Goal: Task Accomplishment & Management: Complete application form

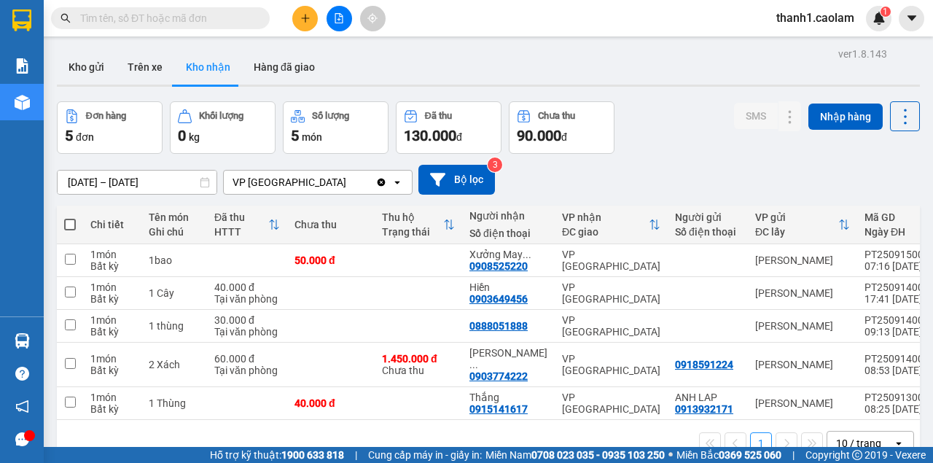
click at [305, 18] on icon "plus" at bounding box center [305, 17] width 8 height 1
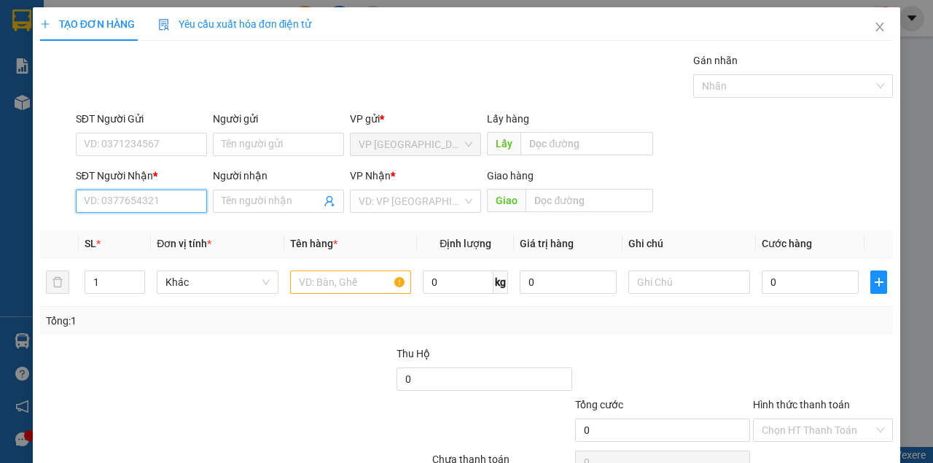
click at [122, 200] on input "SĐT Người Nhận *" at bounding box center [141, 200] width 131 height 23
type input "0907369033"
drag, startPoint x: 166, startPoint y: 231, endPoint x: 192, endPoint y: 239, distance: 26.7
click at [166, 230] on div "0907369033 - KHANH" at bounding box center [140, 230] width 113 height 16
type input "KHANH"
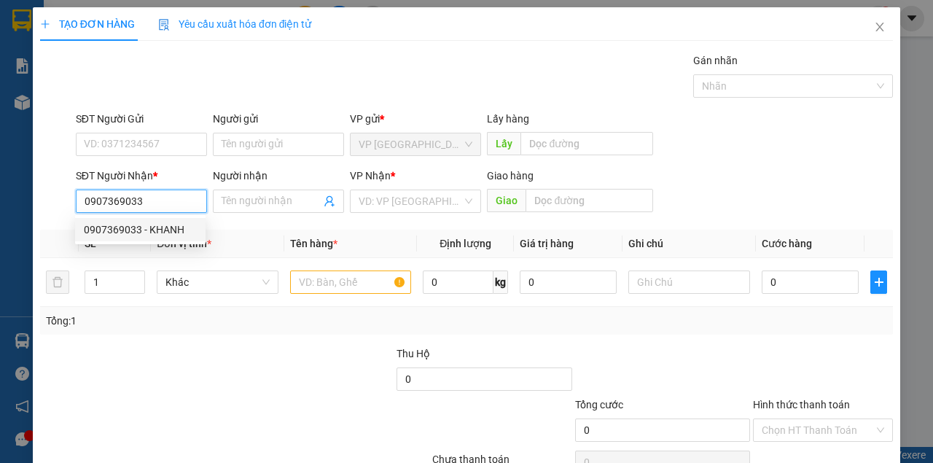
type input "KM 42"
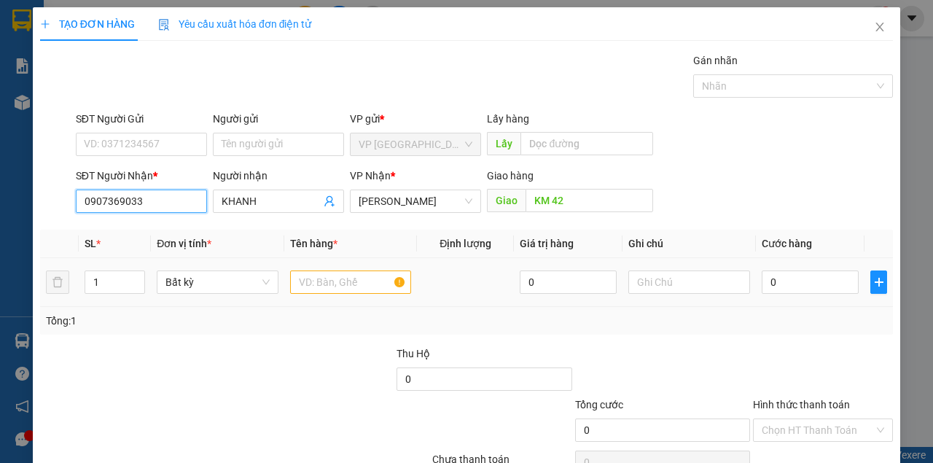
type input "0907369033"
click at [327, 283] on input "text" at bounding box center [351, 281] width 122 height 23
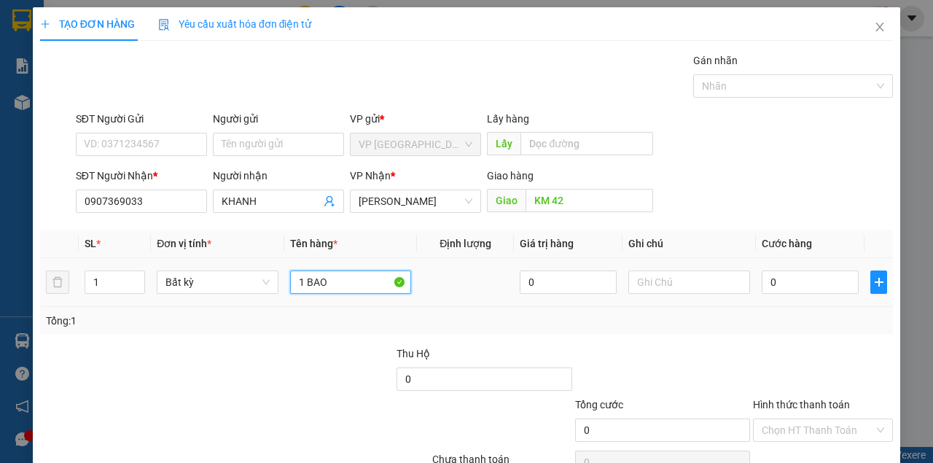
type input "1 BAO"
type input "4"
type input "40"
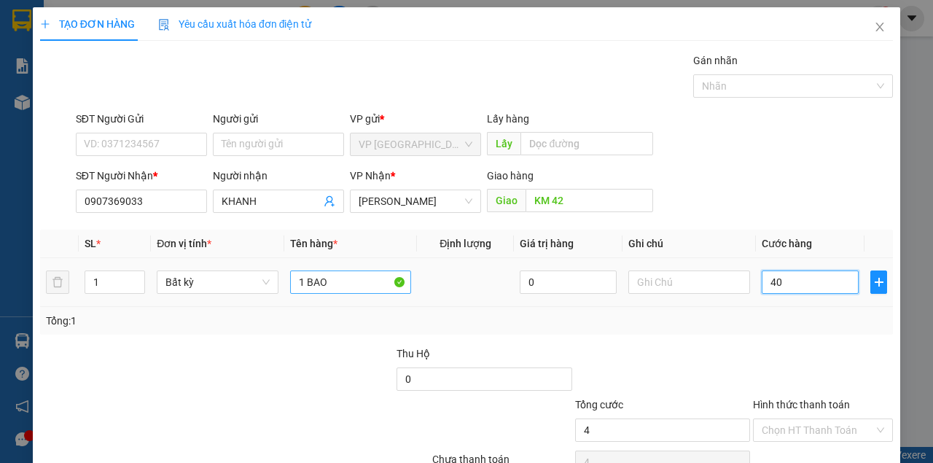
type input "40"
type input "4"
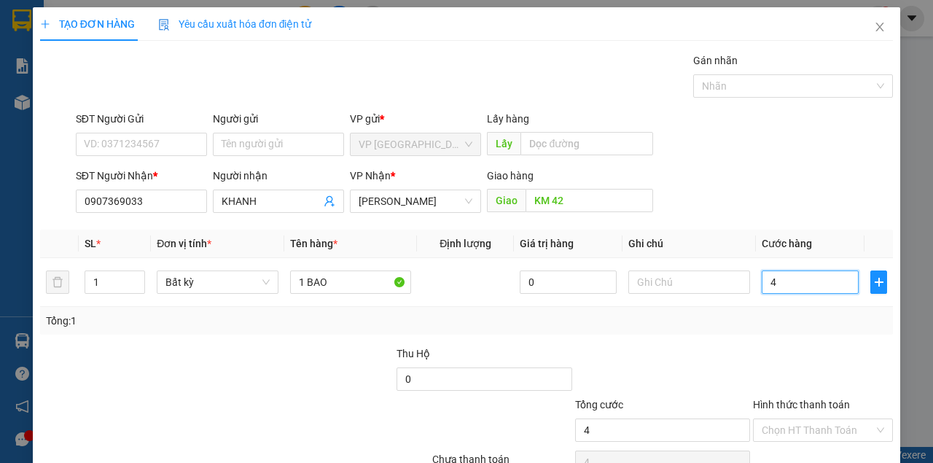
type input "0"
type input "03"
type input "3"
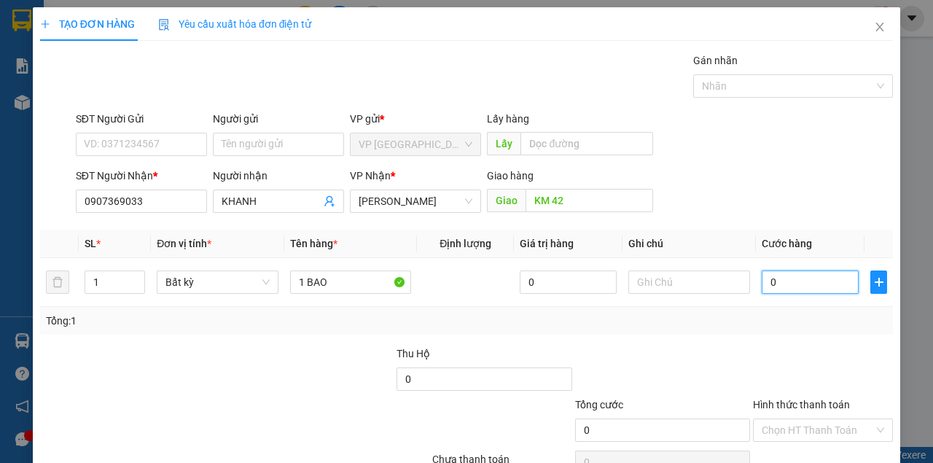
type input "3"
type input "0"
type input "03"
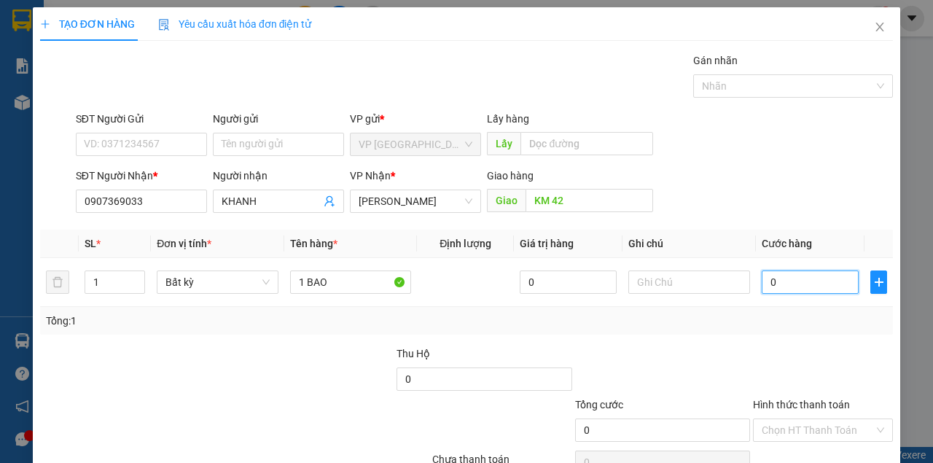
type input "3"
type input "030"
type input "30"
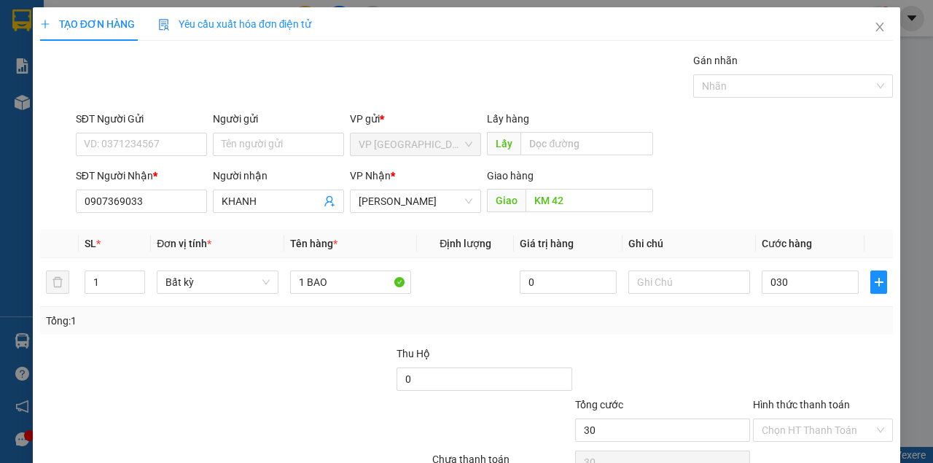
type input "30.000"
click at [800, 364] on div at bounding box center [822, 370] width 143 height 51
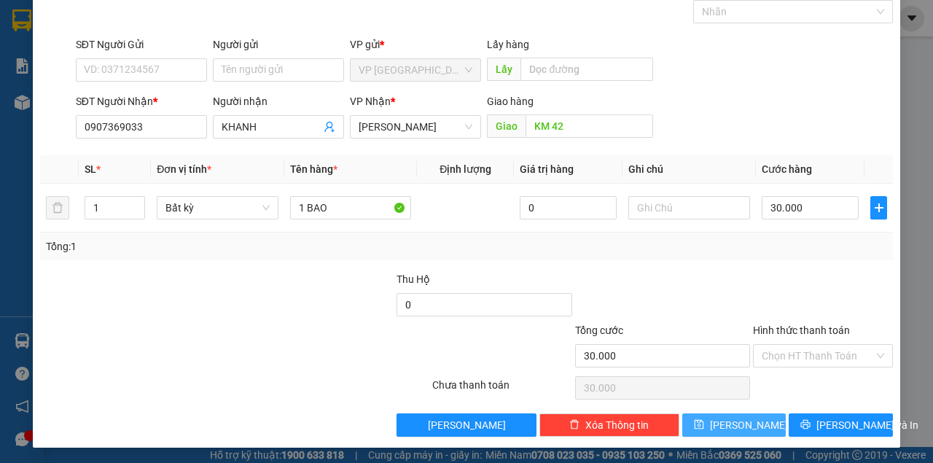
click at [716, 414] on button "[PERSON_NAME]" at bounding box center [734, 424] width 104 height 23
type input "0"
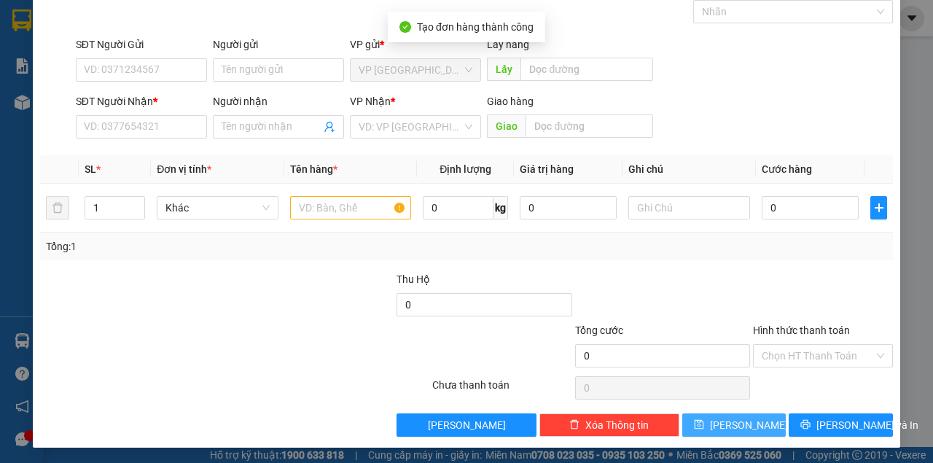
scroll to position [0, 0]
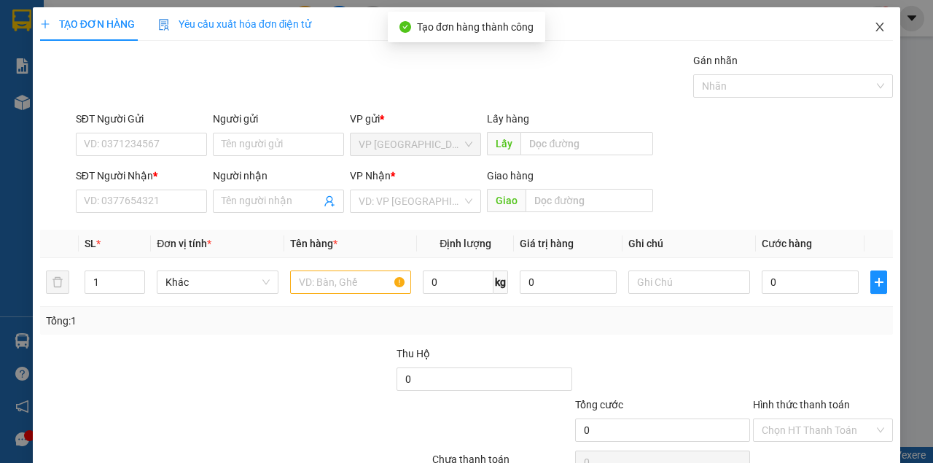
click at [860, 28] on span "Close" at bounding box center [879, 27] width 41 height 41
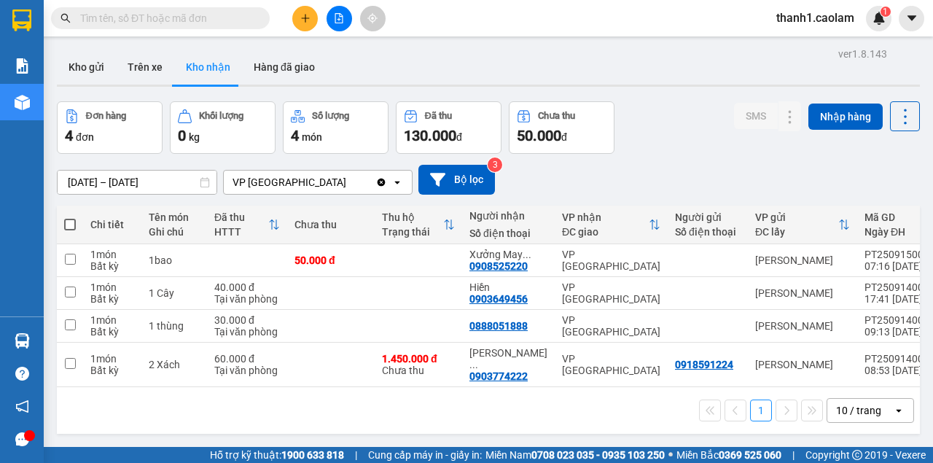
click at [214, 25] on input "text" at bounding box center [166, 18] width 172 height 16
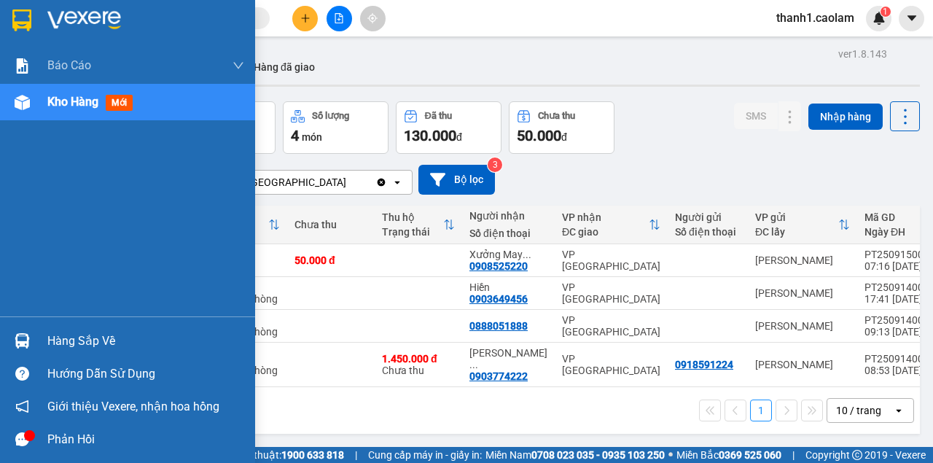
click at [32, 22] on div at bounding box center [22, 20] width 26 height 26
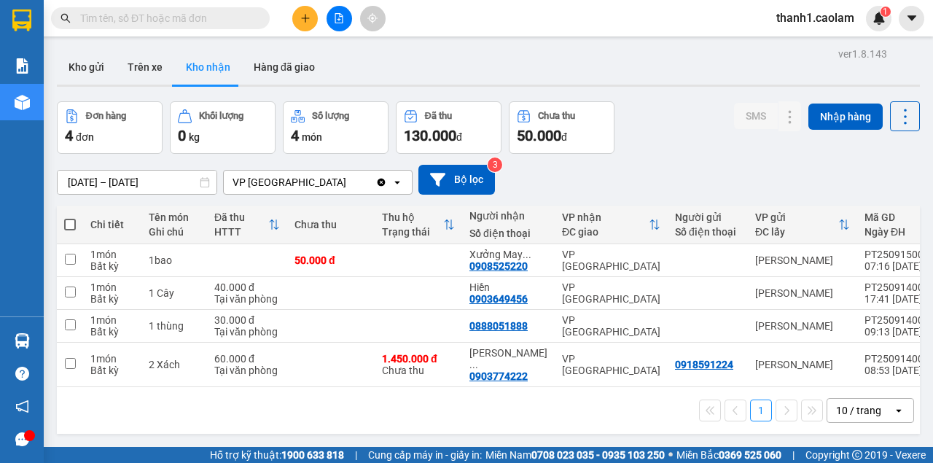
click at [184, 15] on input "text" at bounding box center [166, 18] width 172 height 16
paste input "0931999596"
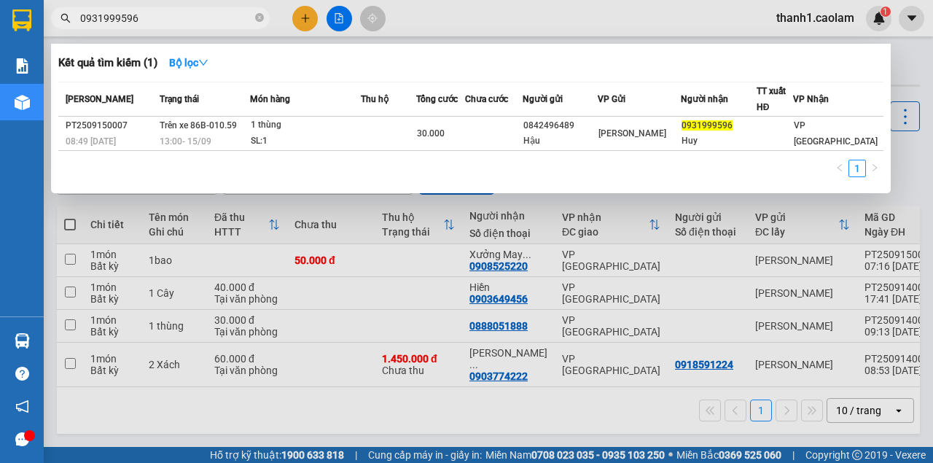
type input "0931999596"
click at [257, 15] on icon "close-circle" at bounding box center [259, 17] width 9 height 9
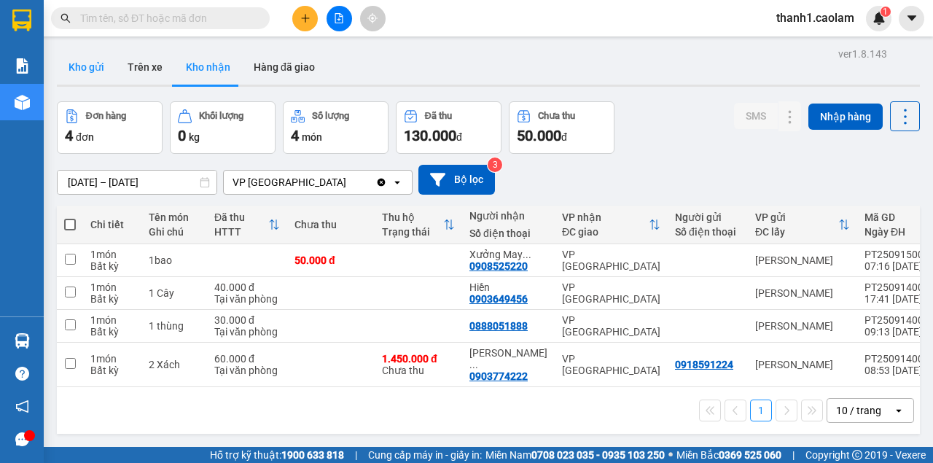
click at [99, 69] on button "Kho gửi" at bounding box center [86, 67] width 59 height 35
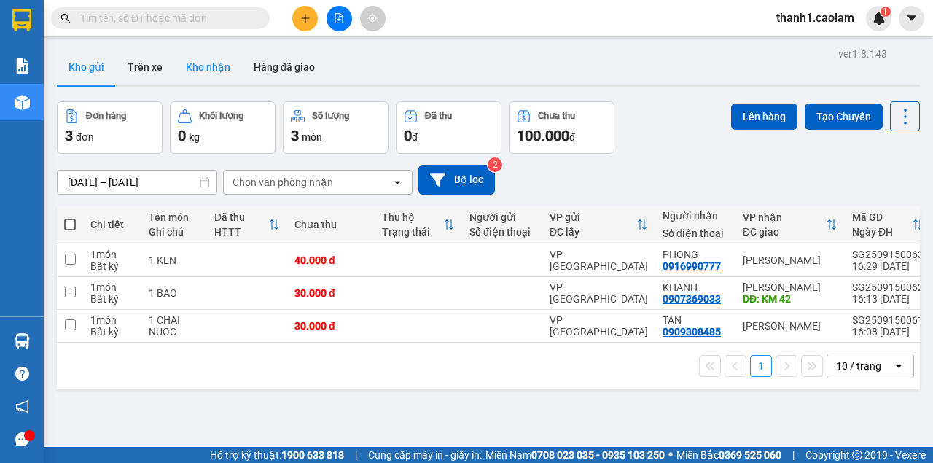
click at [203, 69] on button "Kho nhận" at bounding box center [208, 67] width 68 height 35
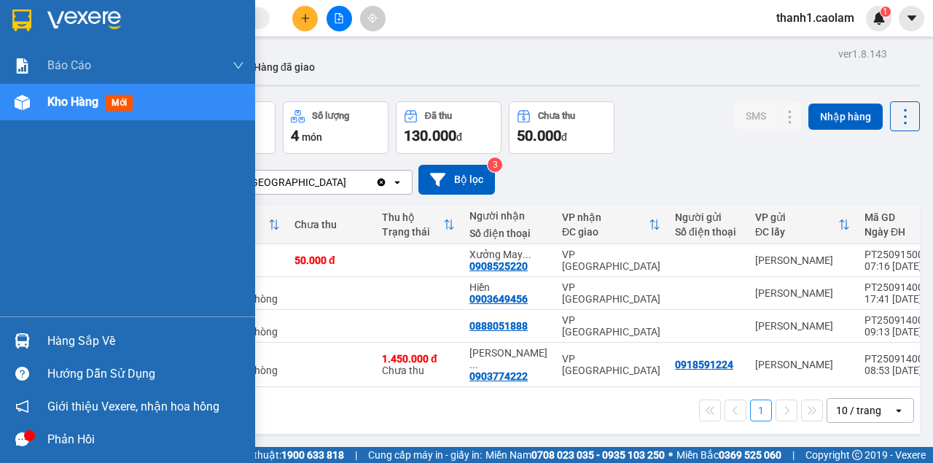
click at [33, 30] on div at bounding box center [22, 20] width 26 height 26
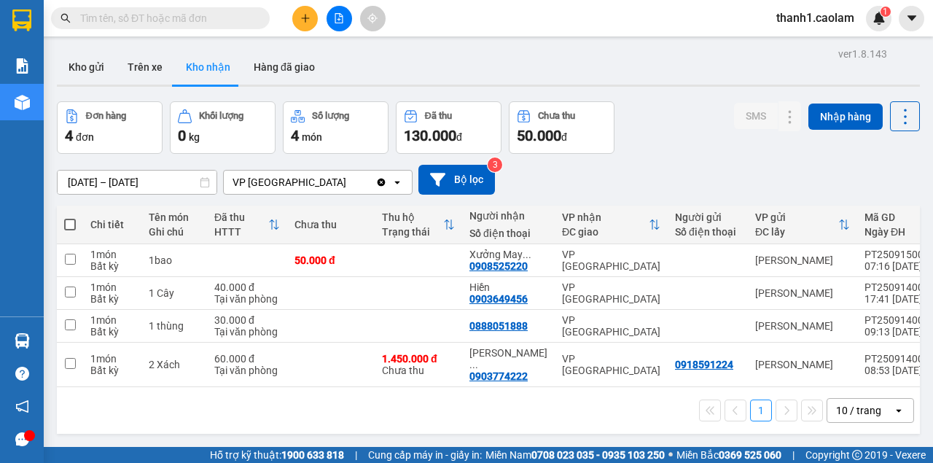
click at [141, 17] on input "text" at bounding box center [166, 18] width 172 height 16
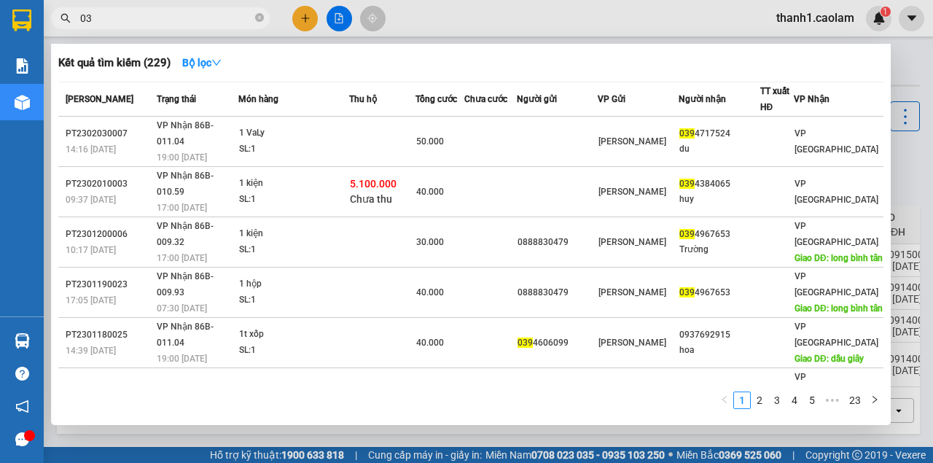
type input "0"
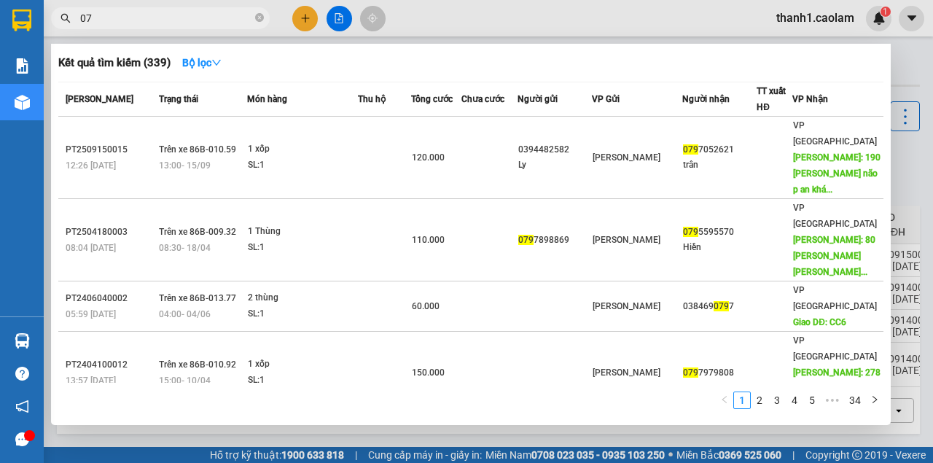
type input "0"
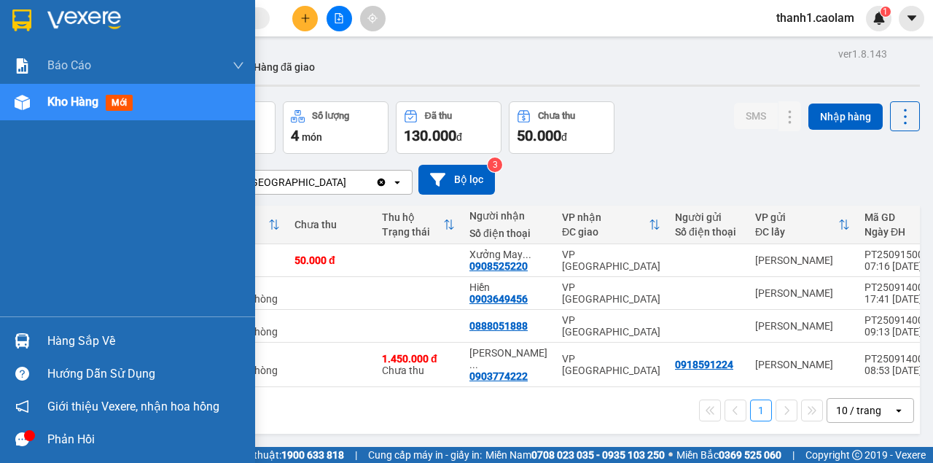
click at [23, 22] on img at bounding box center [21, 20] width 19 height 22
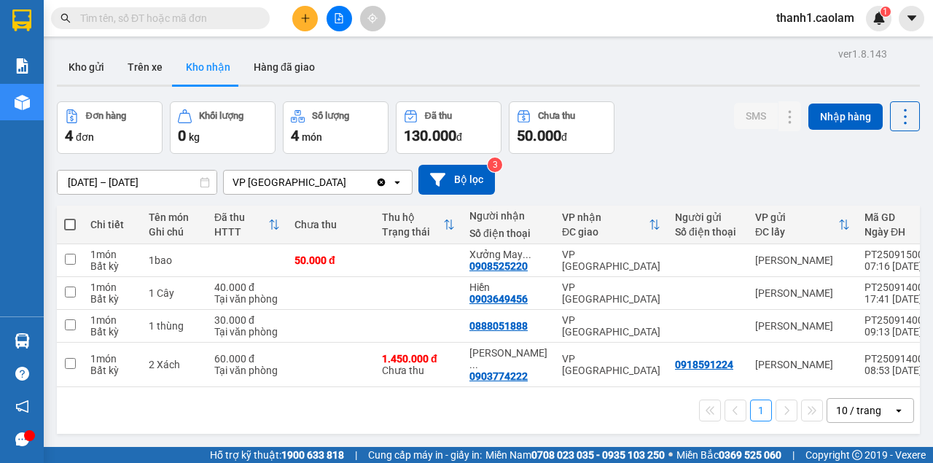
click at [166, 10] on input "text" at bounding box center [166, 18] width 172 height 16
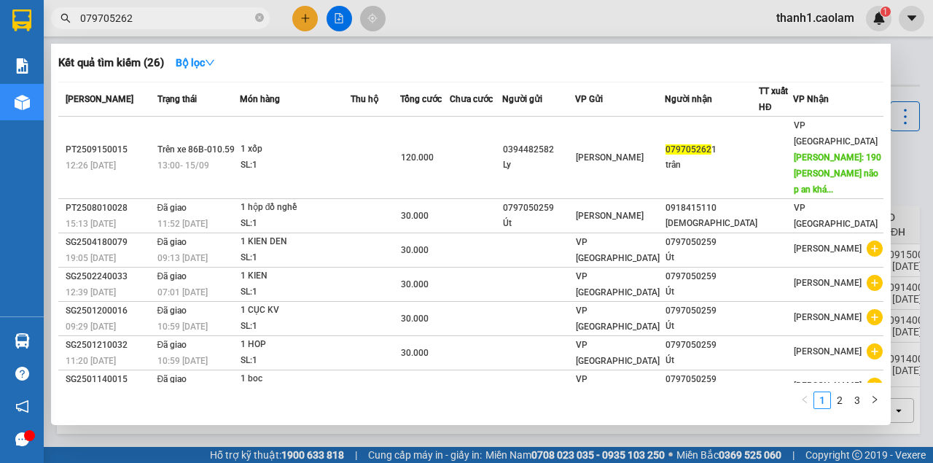
type input "0797052621"
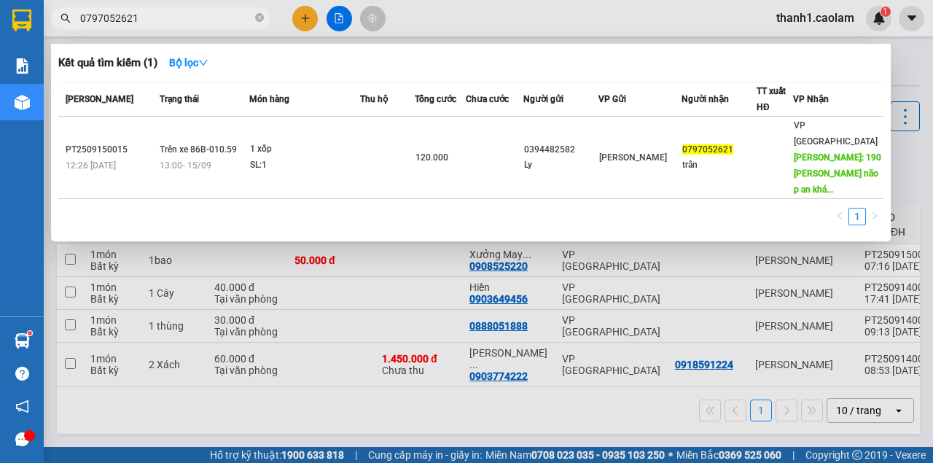
click at [260, 22] on icon "close-circle" at bounding box center [259, 17] width 9 height 9
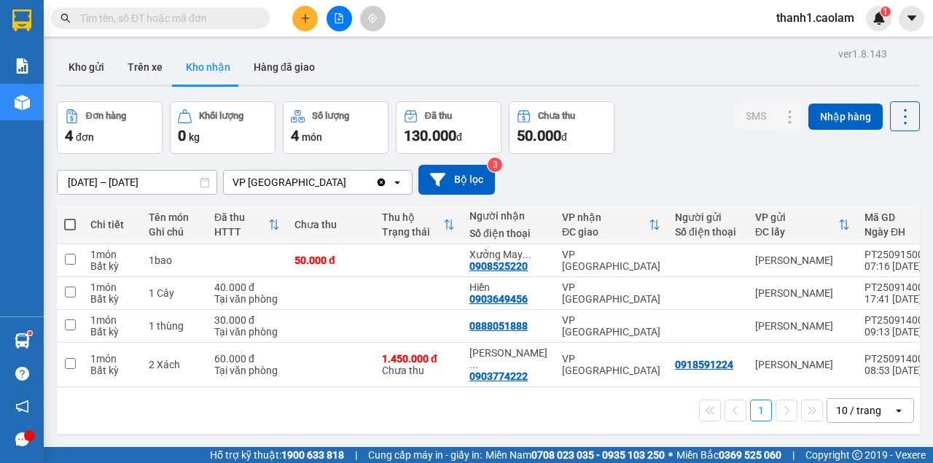
click at [307, 16] on icon "plus" at bounding box center [305, 18] width 10 height 10
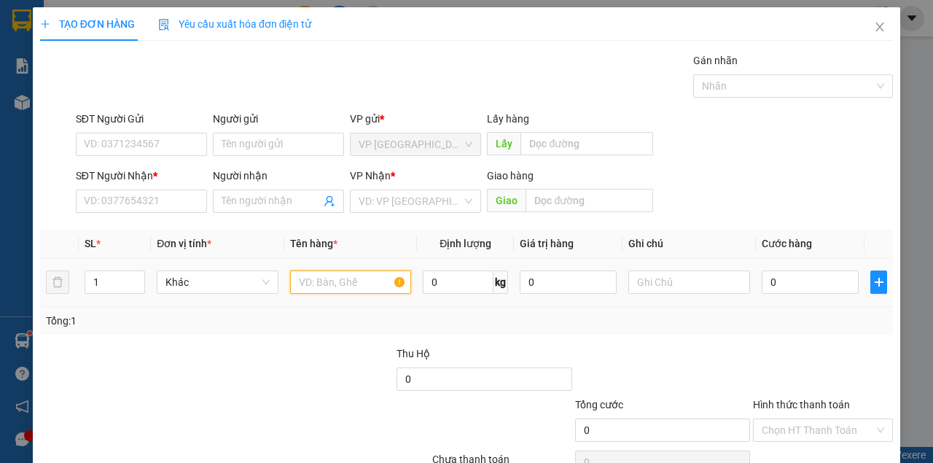
click at [365, 291] on input "text" at bounding box center [351, 281] width 122 height 23
type input "1 XE MAY"
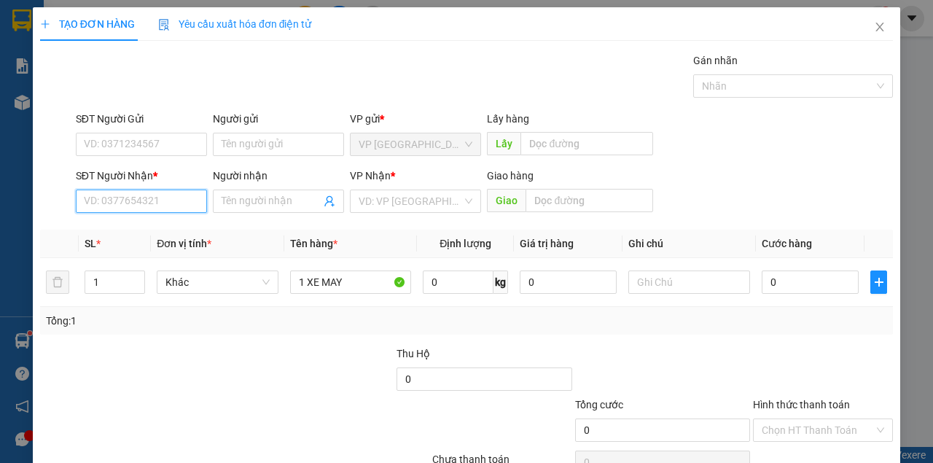
click at [145, 199] on input "SĐT Người Nhận *" at bounding box center [141, 200] width 131 height 23
type input "0986238564"
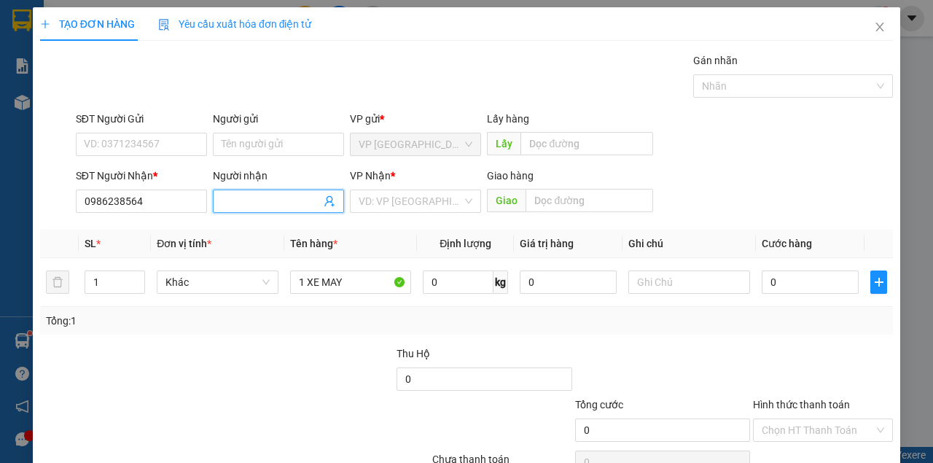
click at [297, 205] on input "Người nhận" at bounding box center [271, 201] width 99 height 16
click at [442, 201] on input "search" at bounding box center [410, 201] width 103 height 22
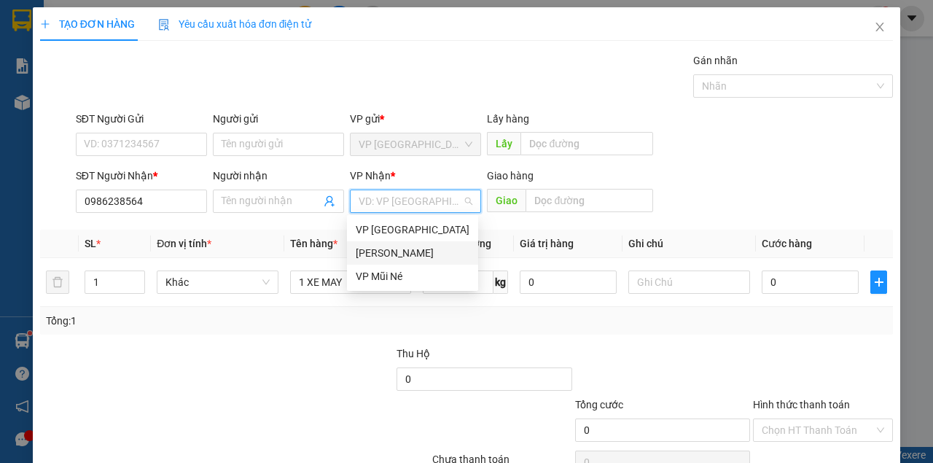
click at [424, 249] on div "[PERSON_NAME]" at bounding box center [413, 253] width 114 height 16
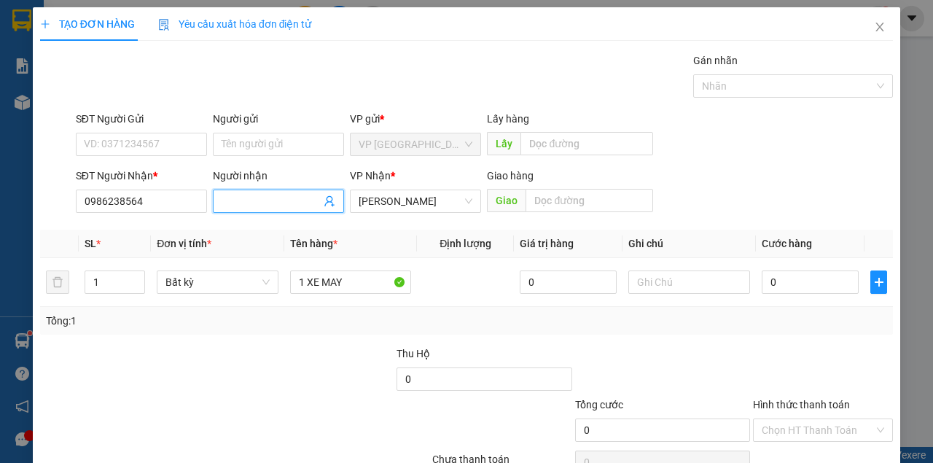
drag, startPoint x: 242, startPoint y: 199, endPoint x: 307, endPoint y: 196, distance: 64.9
click at [242, 198] on input "Người nhận" at bounding box center [271, 201] width 99 height 16
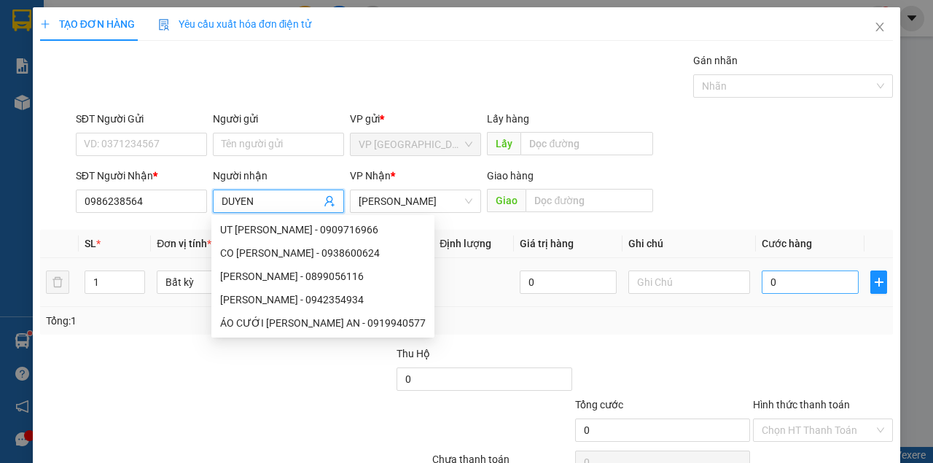
type input "DUYEN"
click at [812, 281] on input "0" at bounding box center [810, 281] width 97 height 23
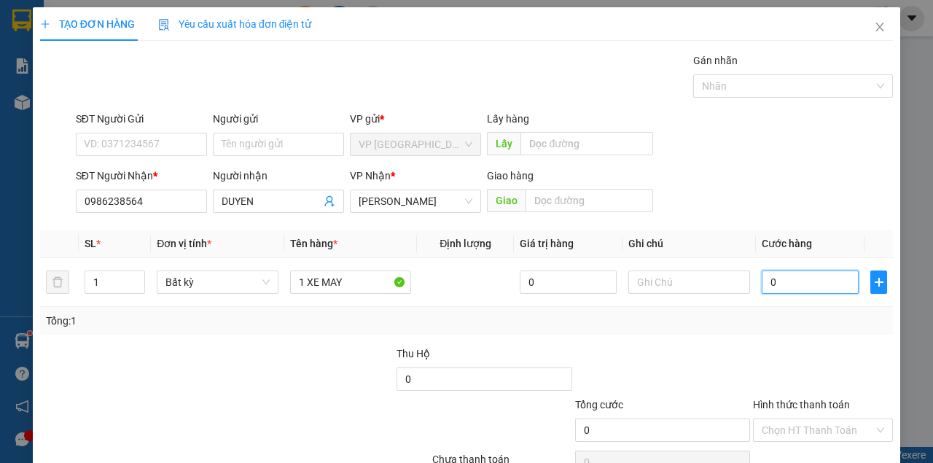
type input "3"
type input "30"
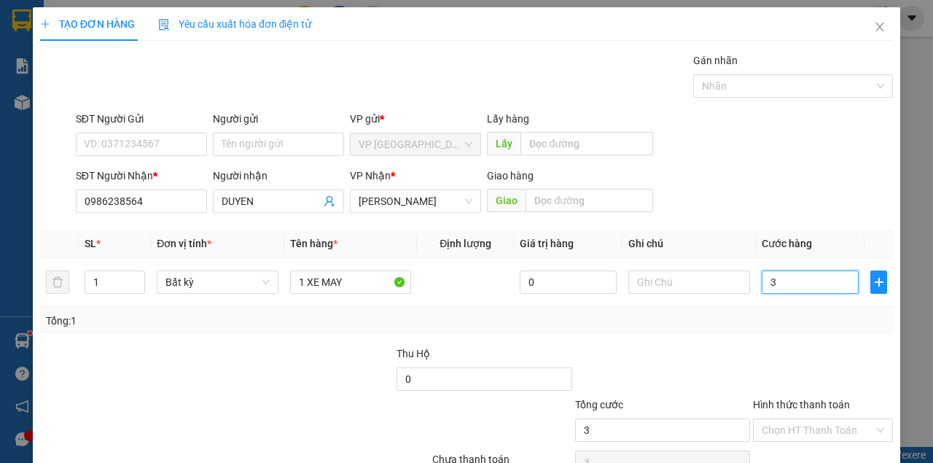
type input "30"
type input "300"
type input "3.000"
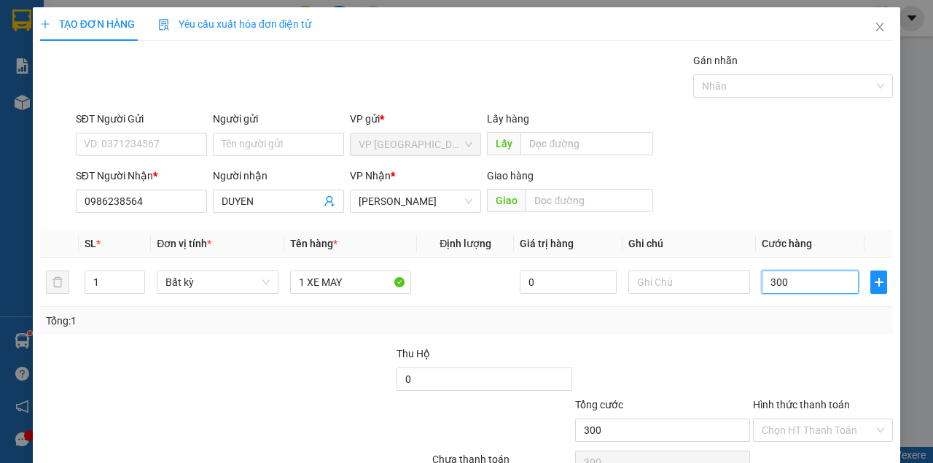
type input "3.000"
type input "300"
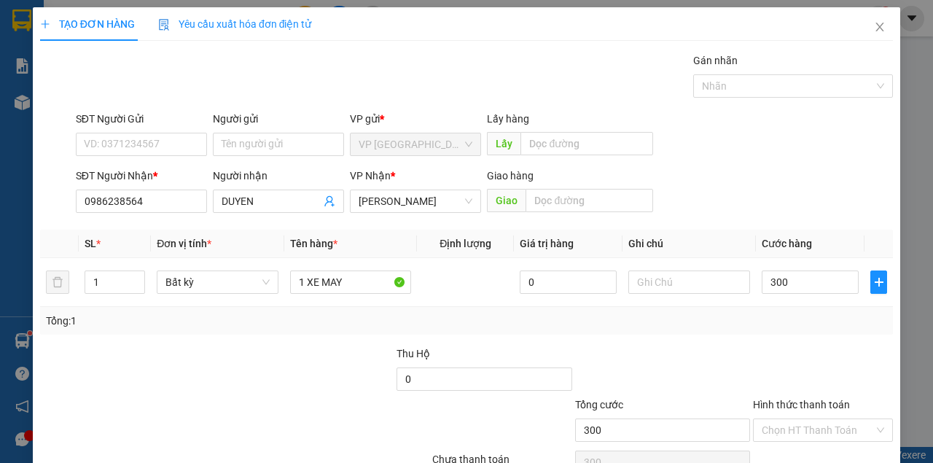
type input "300.000"
click at [838, 345] on div at bounding box center [822, 370] width 143 height 51
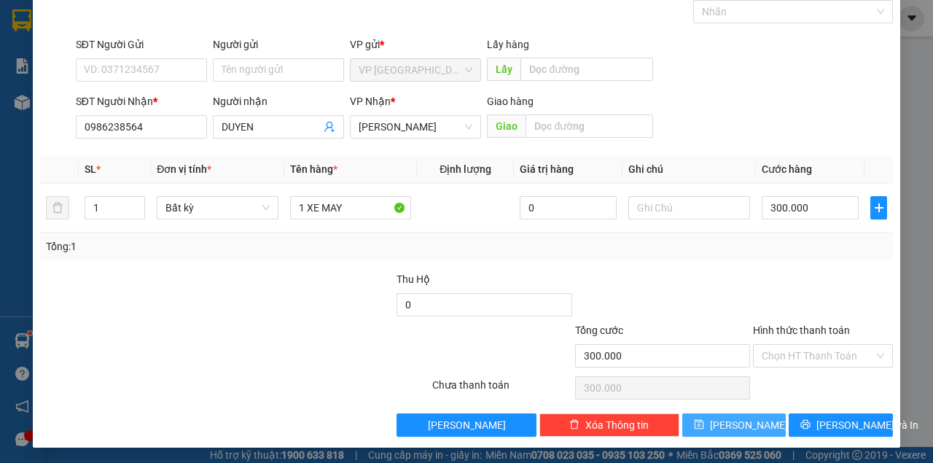
click at [718, 431] on button "[PERSON_NAME]" at bounding box center [734, 424] width 104 height 23
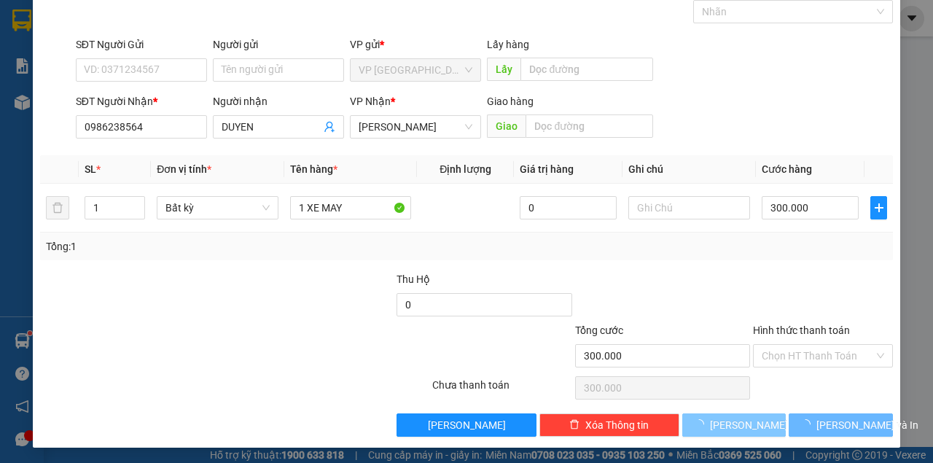
type input "0"
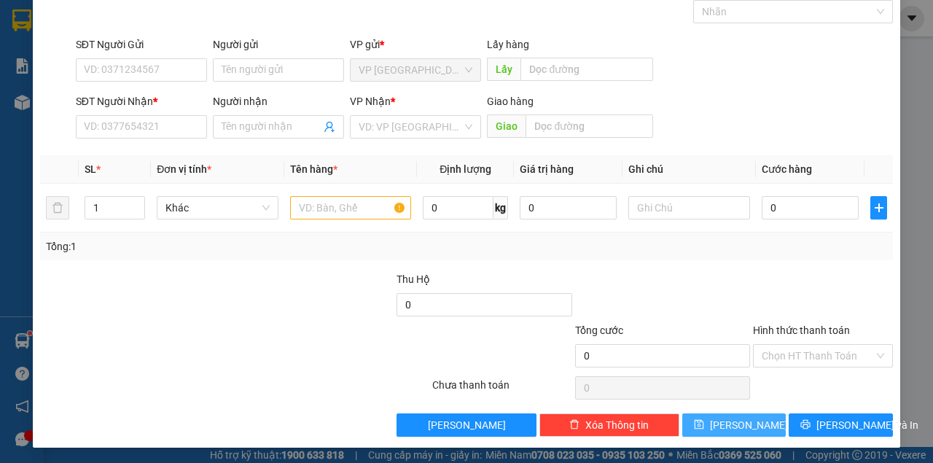
scroll to position [0, 0]
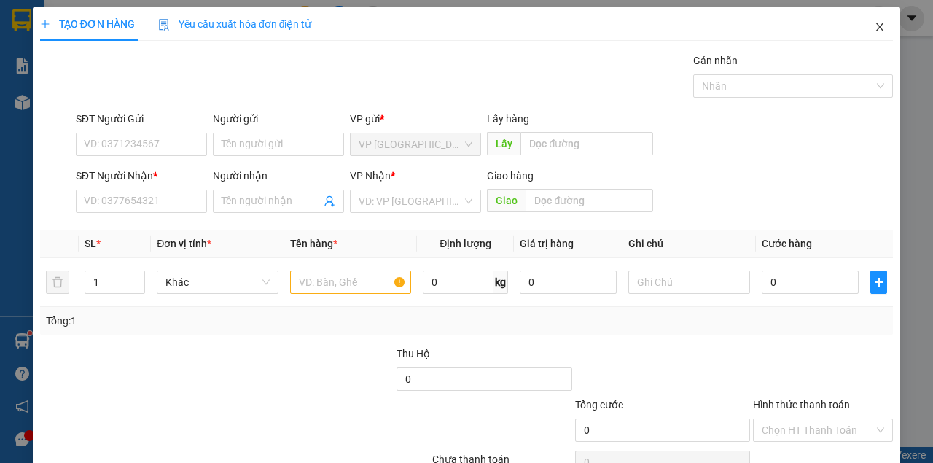
click at [875, 32] on icon "close" at bounding box center [880, 27] width 12 height 12
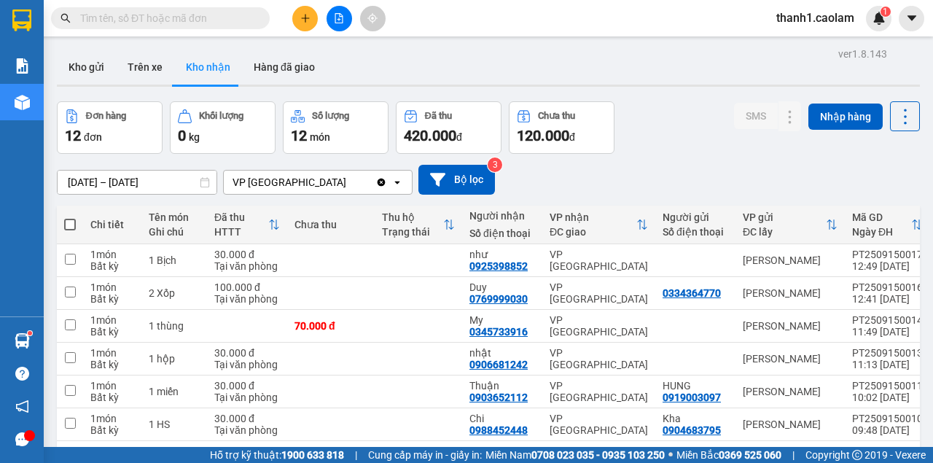
click at [351, 19] on button at bounding box center [340, 19] width 26 height 26
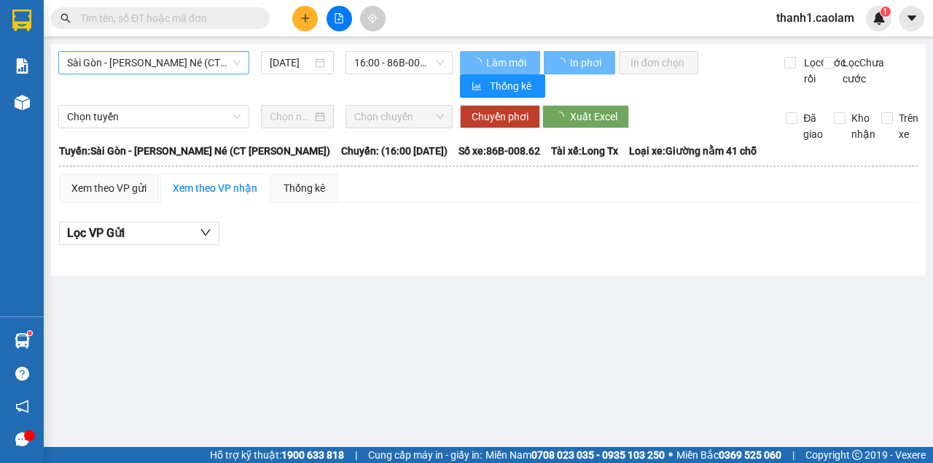
click at [187, 60] on span "Sài Gòn - [PERSON_NAME] Né (CT [PERSON_NAME])" at bounding box center [153, 63] width 173 height 22
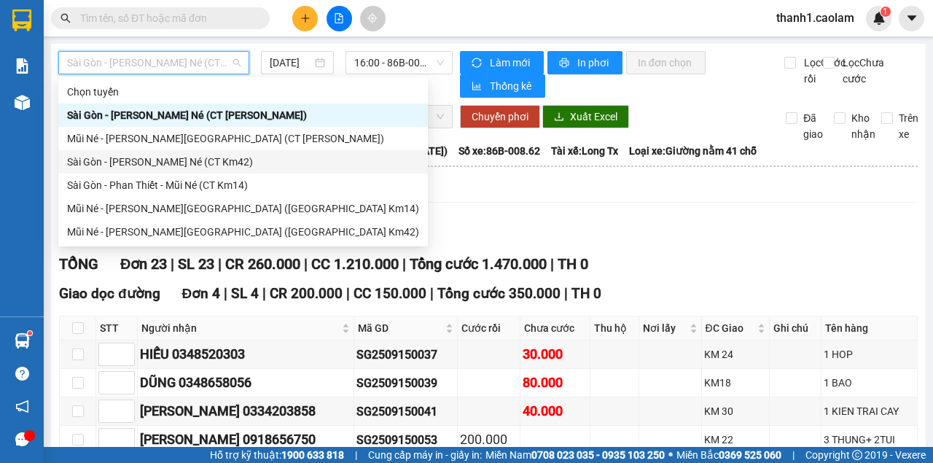
click at [236, 164] on div "Sài Gòn - [PERSON_NAME] Né (CT Km42)" at bounding box center [243, 162] width 352 height 16
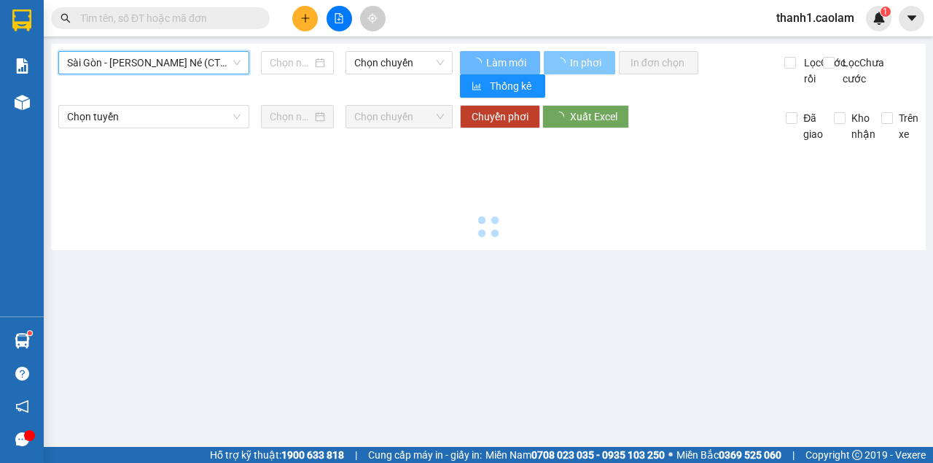
type input "[DATE]"
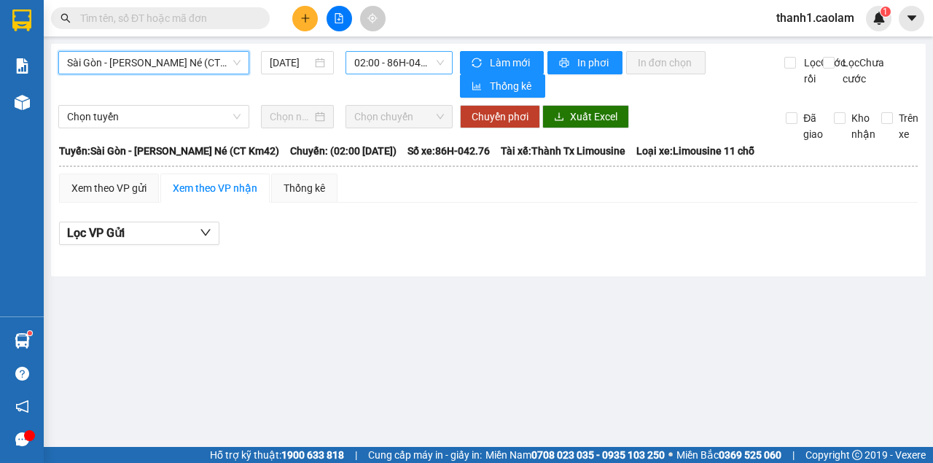
click at [416, 64] on span "02:00 - 86H-042.76" at bounding box center [398, 63] width 89 height 22
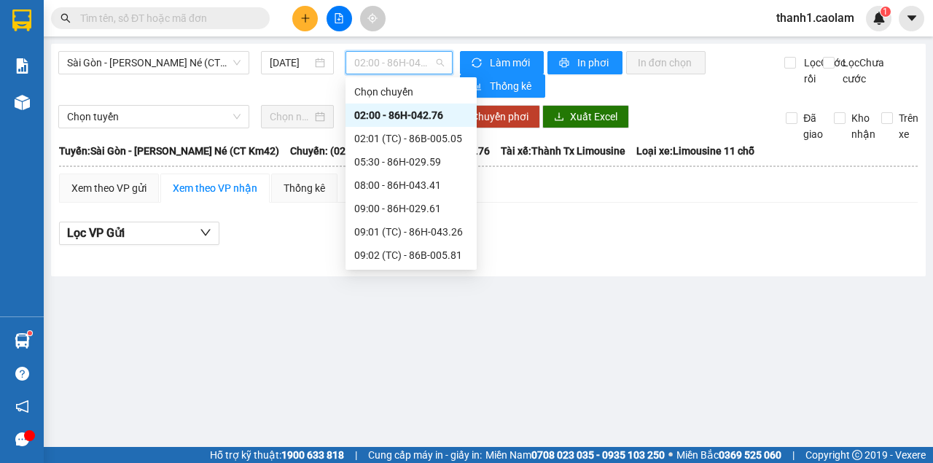
scroll to position [194, 0]
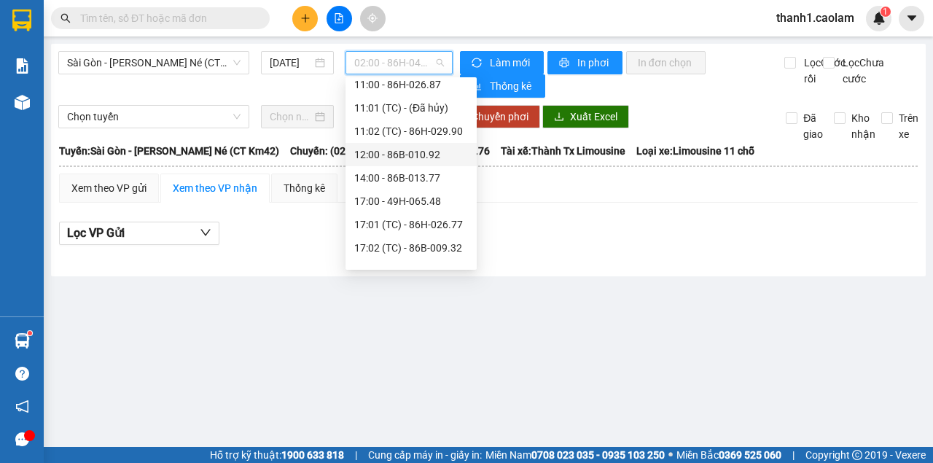
click at [407, 150] on div "12:00 - 86B-010.92" at bounding box center [411, 154] width 114 height 16
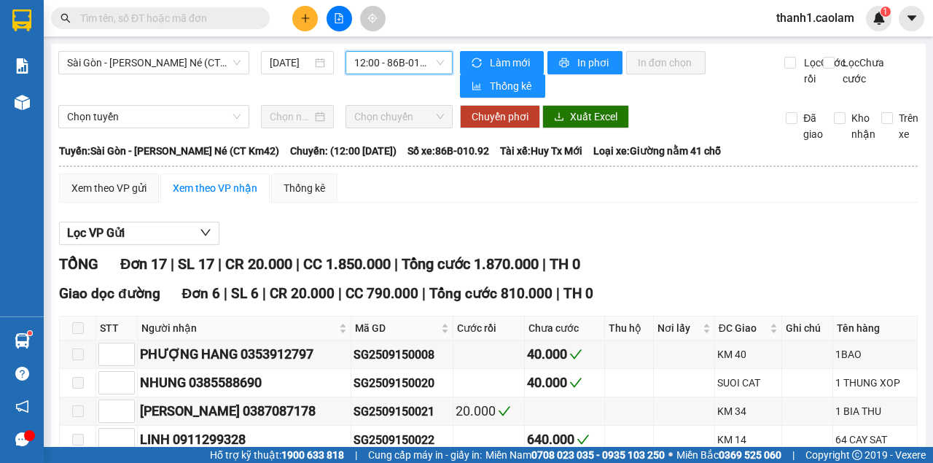
click at [415, 66] on span "12:00 - 86B-010.92" at bounding box center [398, 63] width 89 height 22
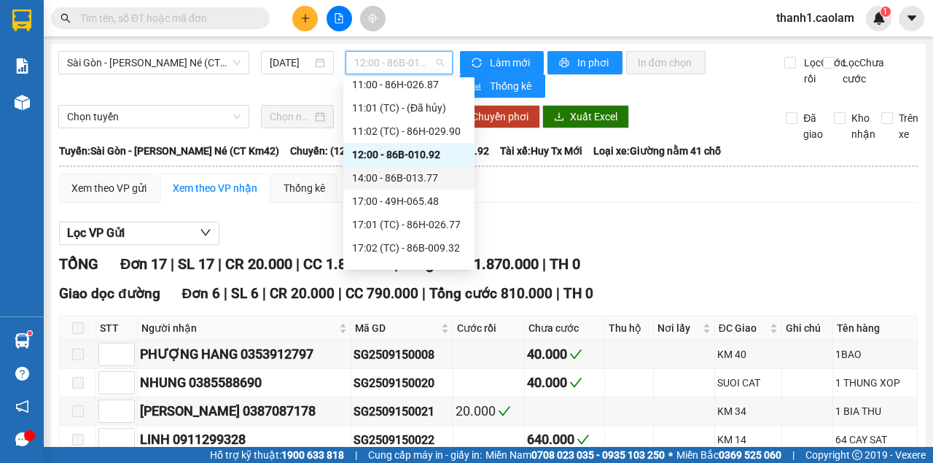
click at [415, 178] on div "14:00 - 86B-013.77" at bounding box center [409, 178] width 114 height 16
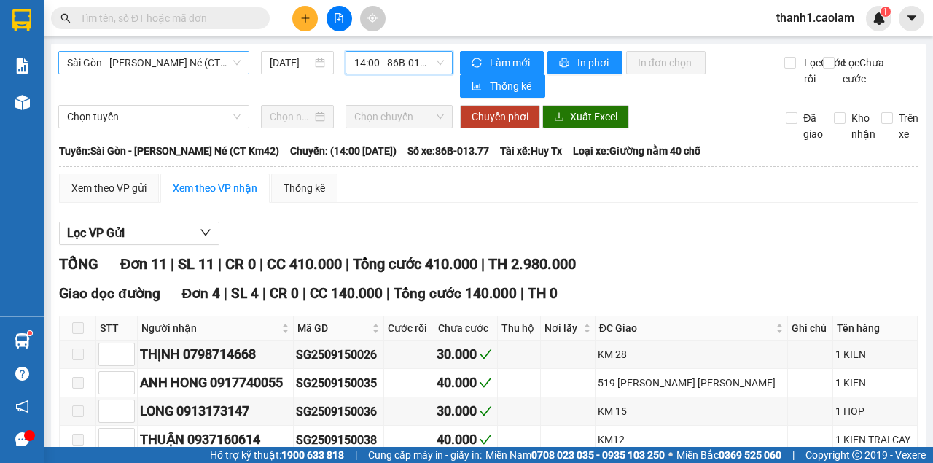
click at [200, 72] on span "Sài Gòn - [PERSON_NAME] Né (CT Km42)" at bounding box center [153, 63] width 173 height 22
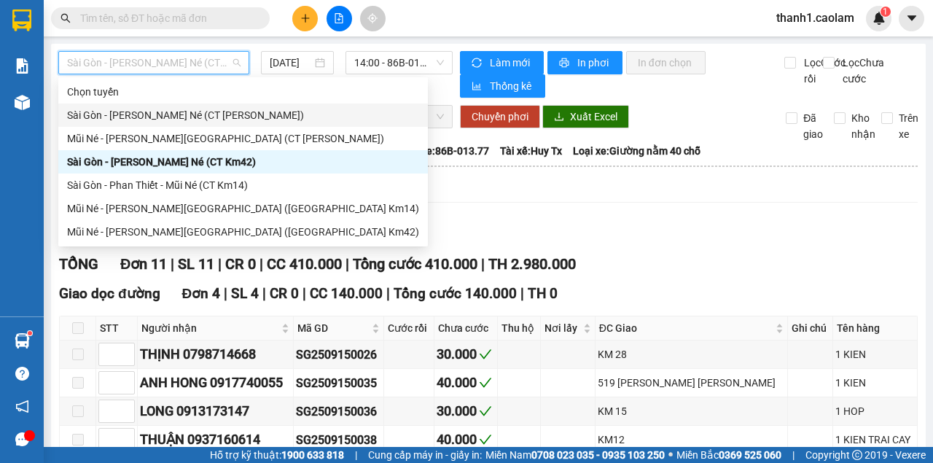
click at [217, 120] on div "Sài Gòn - [PERSON_NAME] Né (CT [PERSON_NAME])" at bounding box center [243, 115] width 352 height 16
type input "[DATE]"
